Goal: Book appointment/travel/reservation

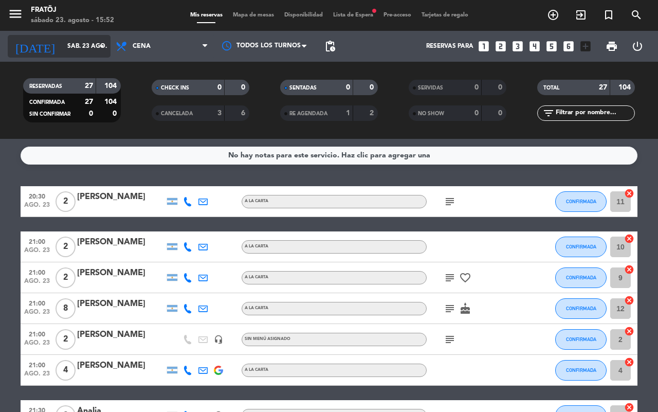
click at [96, 45] on icon "arrow_drop_down" at bounding box center [102, 46] width 12 height 12
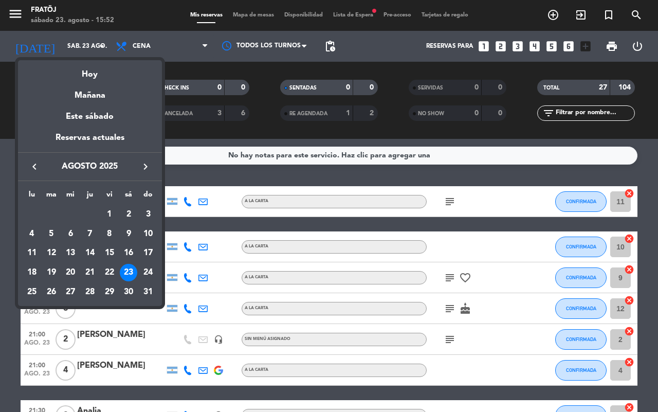
click at [147, 266] on div "24" at bounding box center [147, 272] width 17 height 17
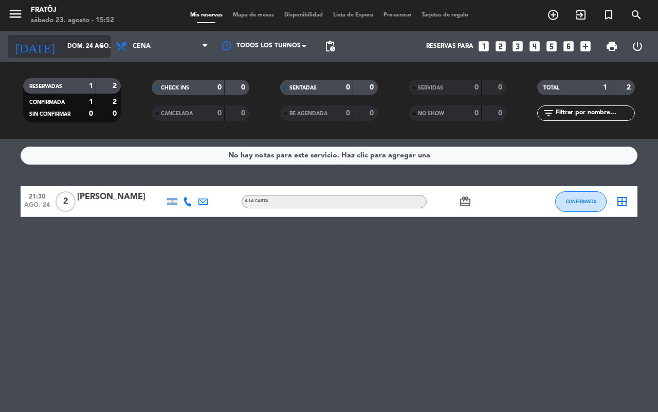
click at [65, 40] on input "dom. 24 ago." at bounding box center [103, 46] width 82 height 17
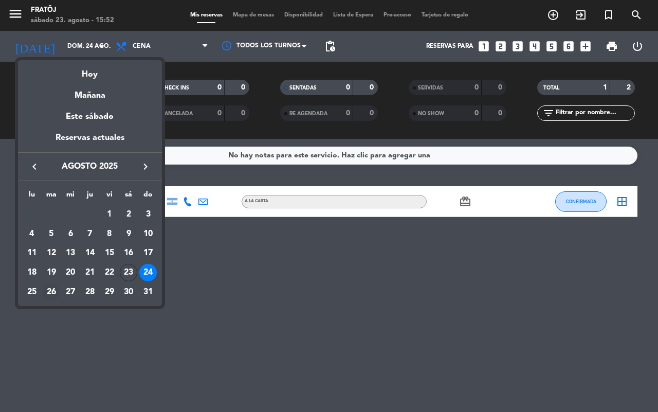
click at [50, 288] on div "26" at bounding box center [51, 291] width 17 height 17
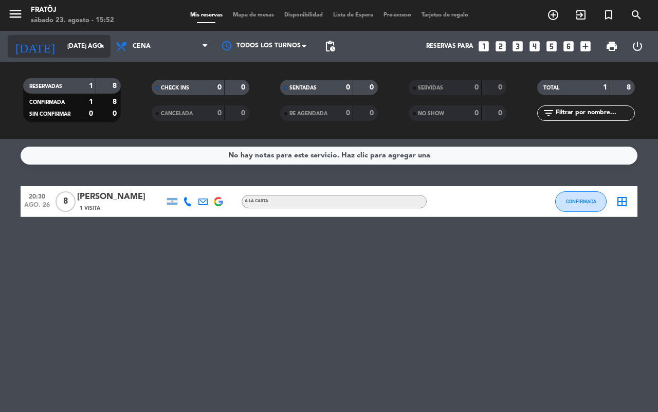
click at [62, 49] on input "[DATE] ago." at bounding box center [103, 46] width 82 height 17
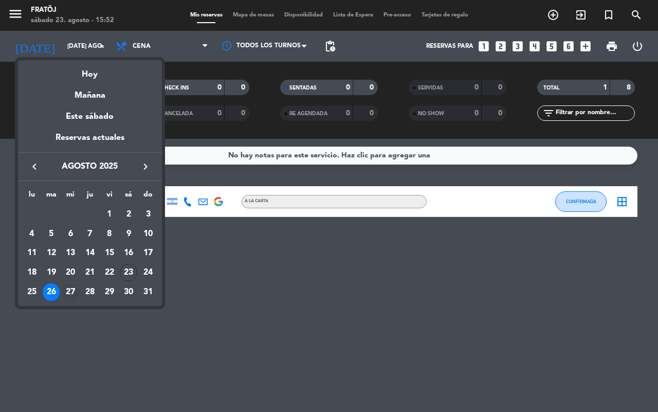
click at [69, 287] on div "27" at bounding box center [70, 291] width 17 height 17
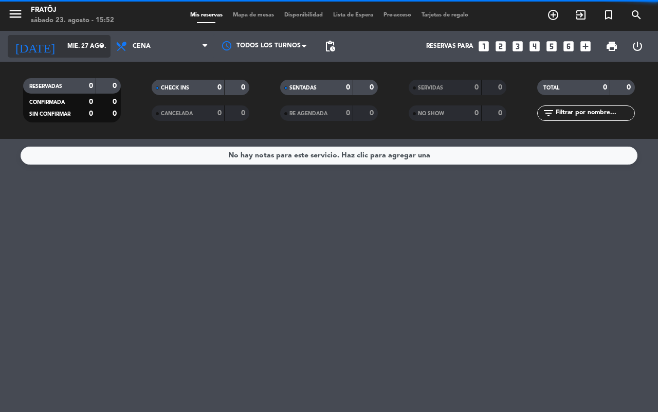
click at [63, 50] on input "mié. 27 ago." at bounding box center [103, 46] width 82 height 17
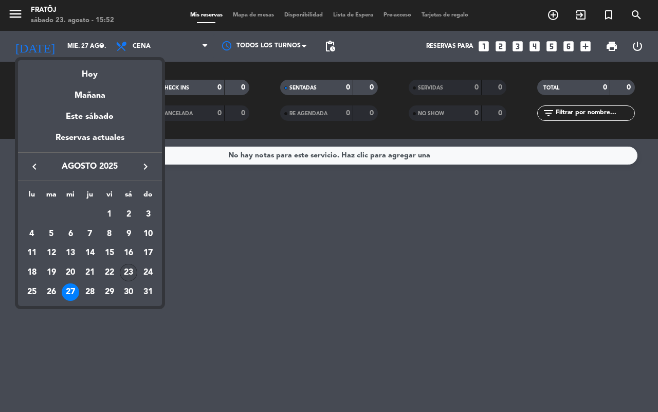
click at [122, 271] on div "23" at bounding box center [128, 272] width 17 height 17
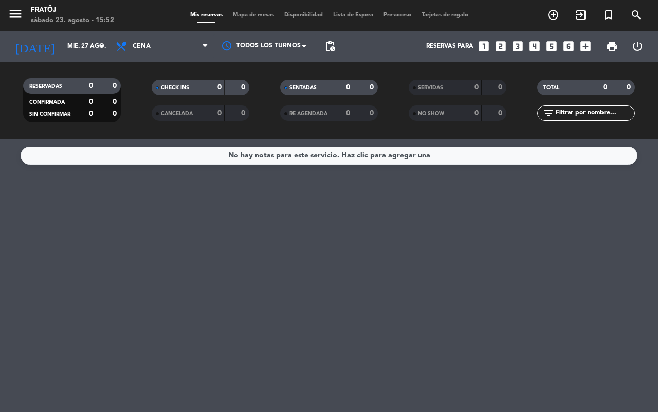
type input "sáb. 23 ago."
